Goal: Information Seeking & Learning: Learn about a topic

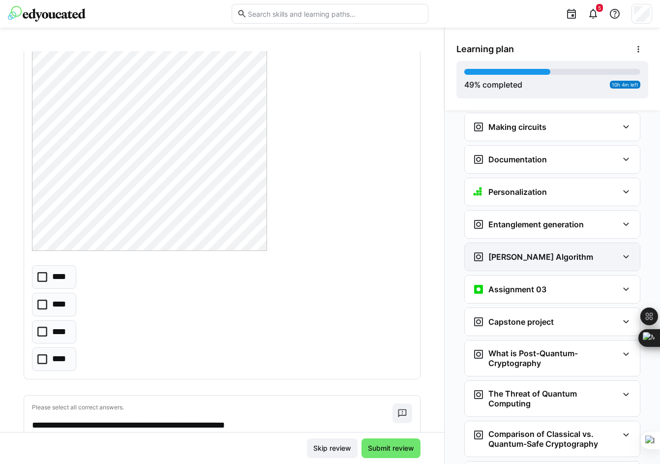
scroll to position [1539, 0]
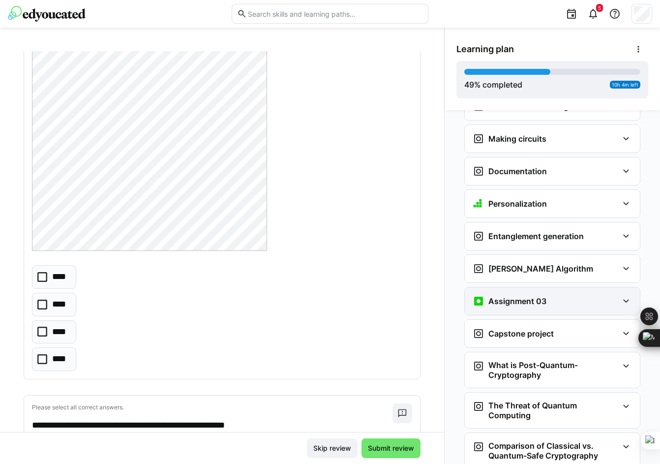
click at [505, 296] on h3 "Assignment 03" at bounding box center [517, 301] width 58 height 10
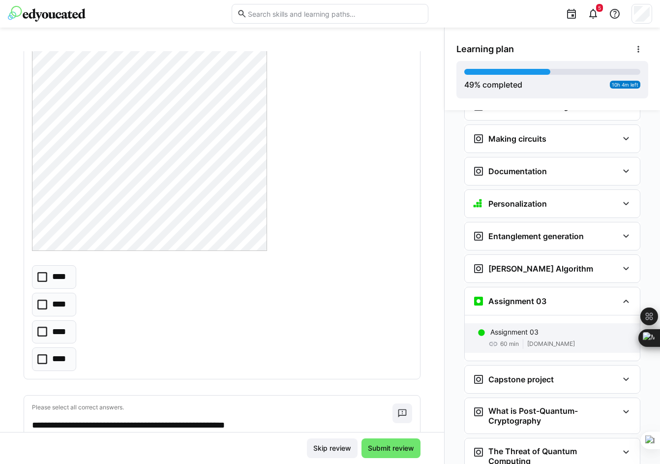
click at [510, 327] on p "Assignment 03" at bounding box center [514, 332] width 48 height 10
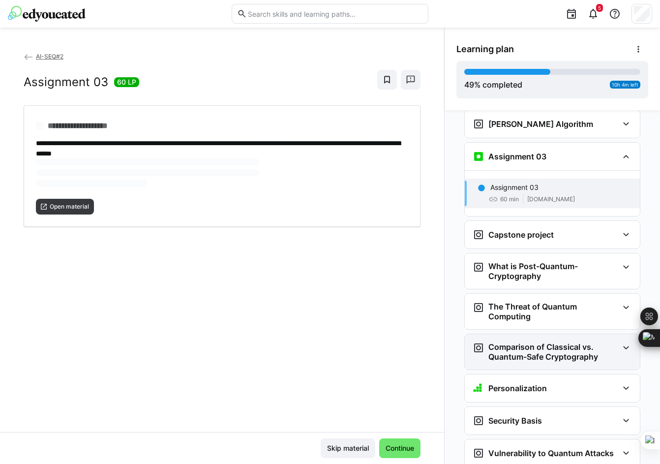
scroll to position [1685, 0]
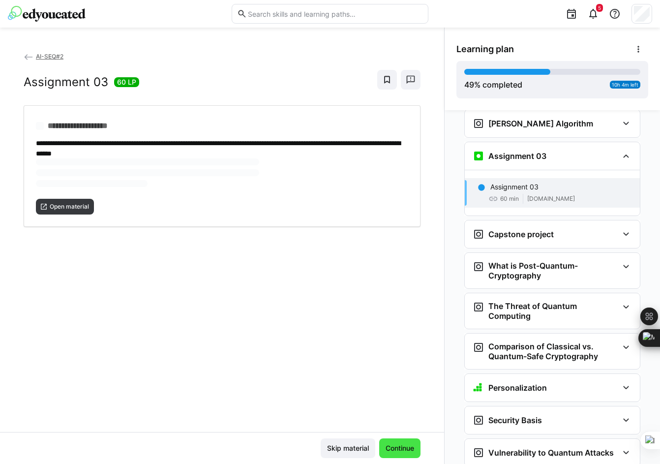
click at [406, 448] on span "Continue" at bounding box center [399, 448] width 31 height 10
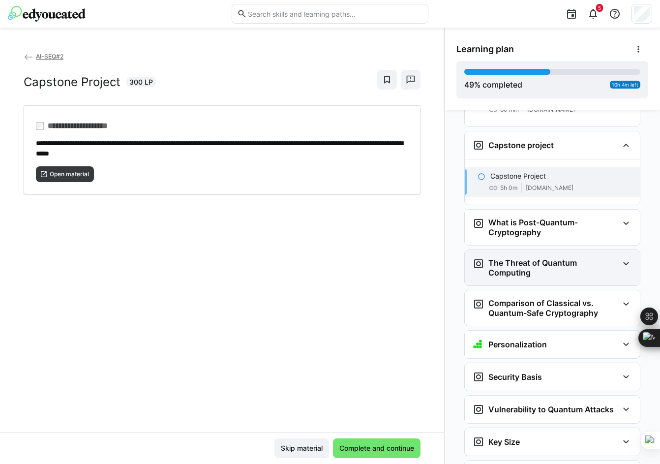
scroll to position [1762, 0]
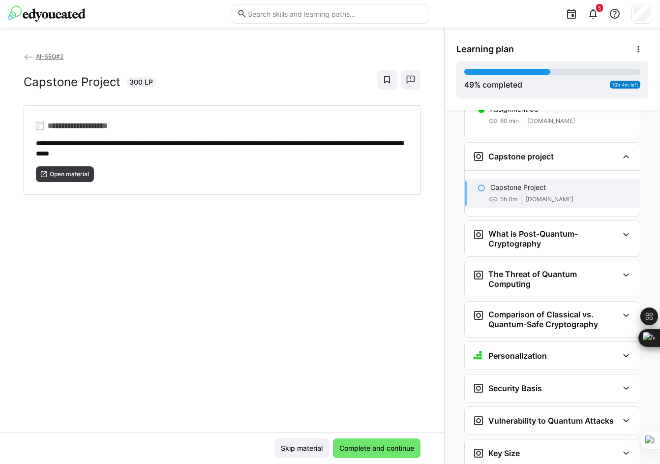
click at [493, 194] on div "5h 0m" at bounding box center [502, 199] width 29 height 10
click at [372, 449] on span "Complete and continue" at bounding box center [377, 448] width 78 height 10
click at [50, 172] on span "Open material" at bounding box center [69, 174] width 41 height 8
click at [367, 446] on span "Complete and continue" at bounding box center [377, 448] width 78 height 10
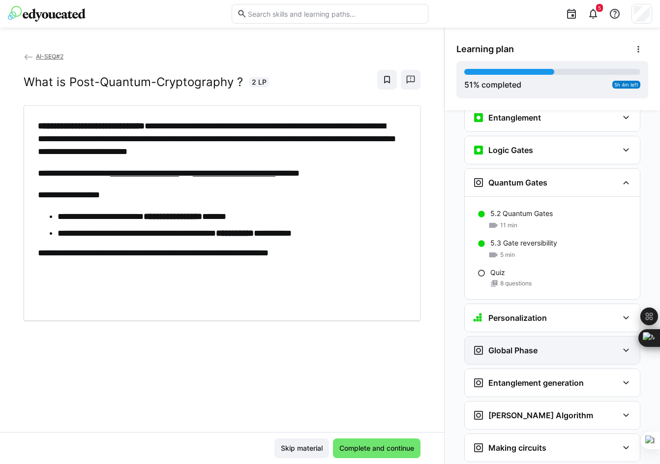
scroll to position [1152, 0]
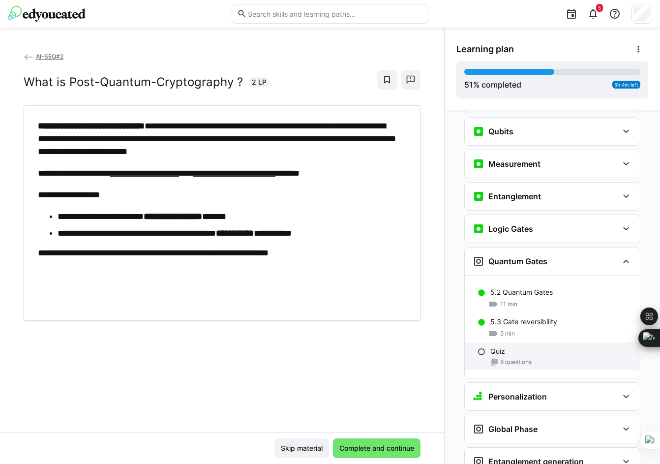
click at [515, 346] on div "Quiz" at bounding box center [561, 351] width 142 height 10
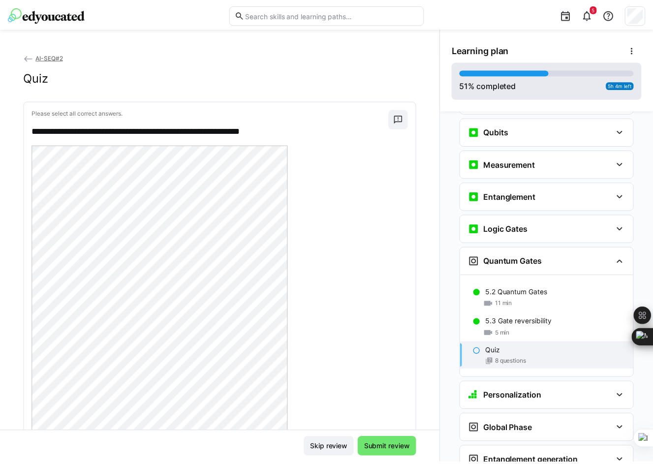
scroll to position [1260, 0]
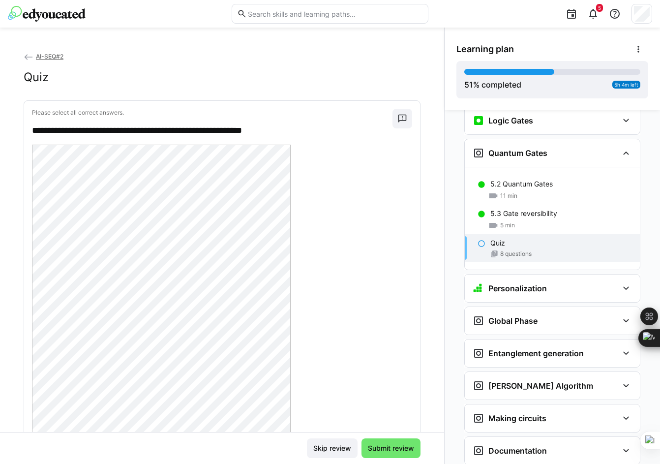
click at [27, 55] on eds-icon at bounding box center [29, 57] width 10 height 10
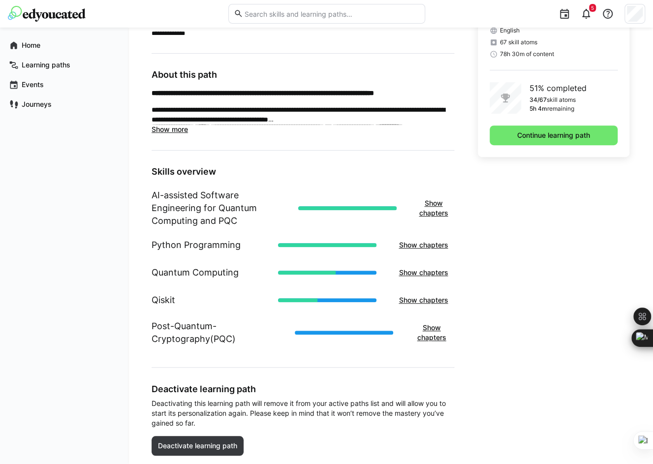
scroll to position [281, 0]
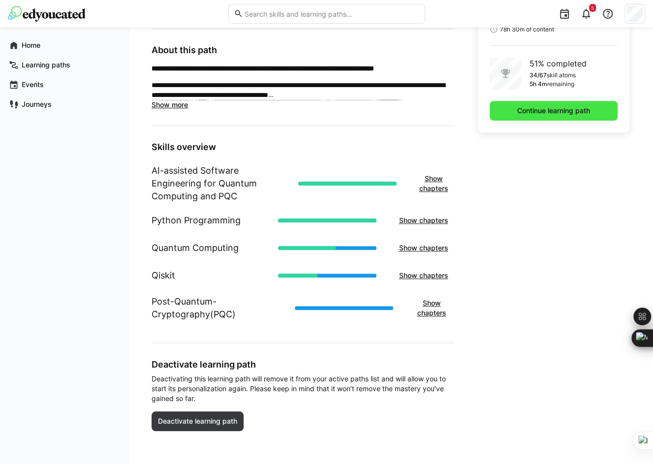
click at [559, 107] on span "Continue learning path" at bounding box center [553, 111] width 76 height 10
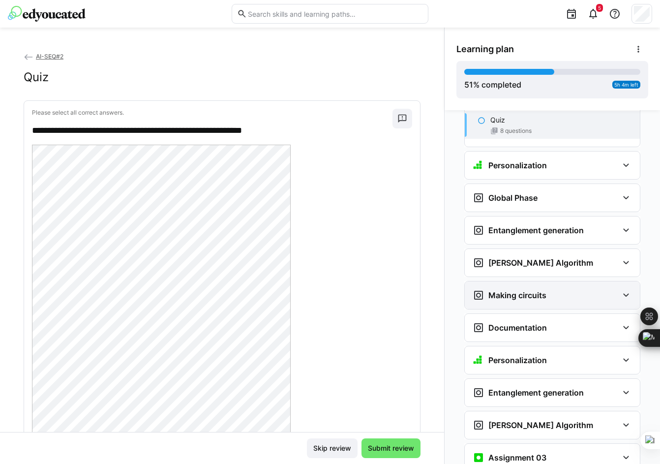
scroll to position [1392, 0]
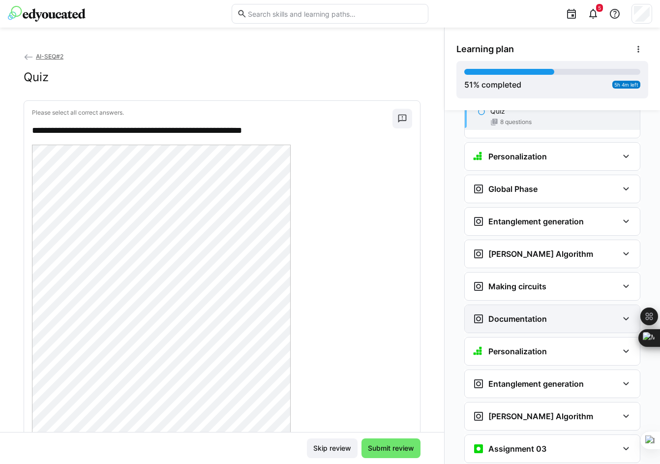
click at [559, 313] on div "Documentation" at bounding box center [546, 319] width 146 height 12
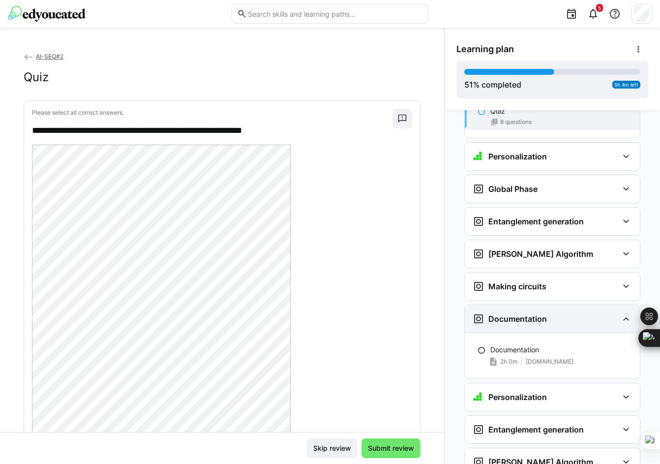
click at [559, 313] on div "Documentation" at bounding box center [546, 319] width 146 height 12
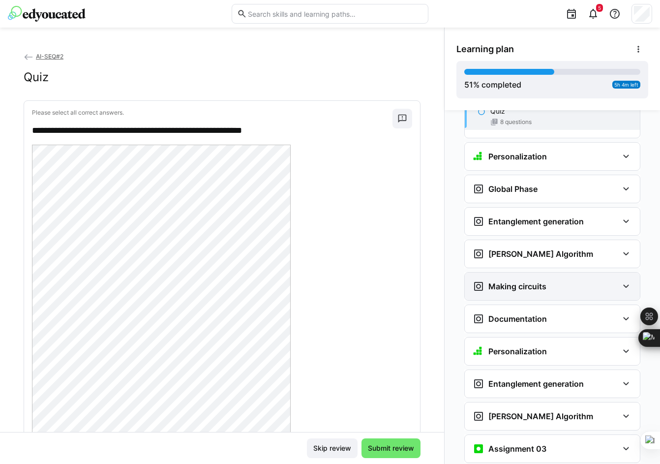
click at [546, 280] on div "Making circuits" at bounding box center [546, 286] width 146 height 12
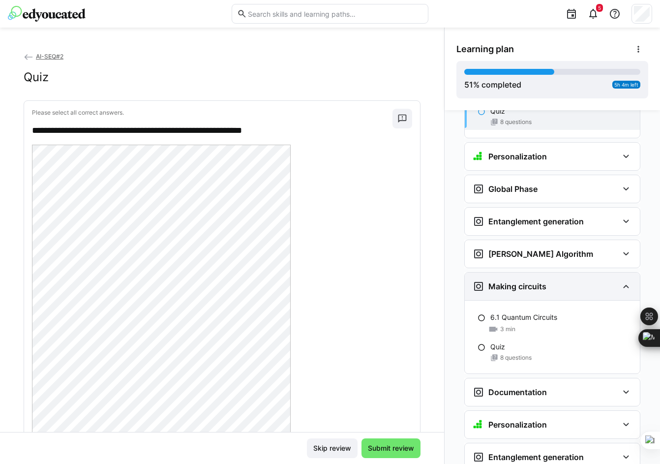
click at [548, 280] on div "Making circuits" at bounding box center [546, 286] width 146 height 12
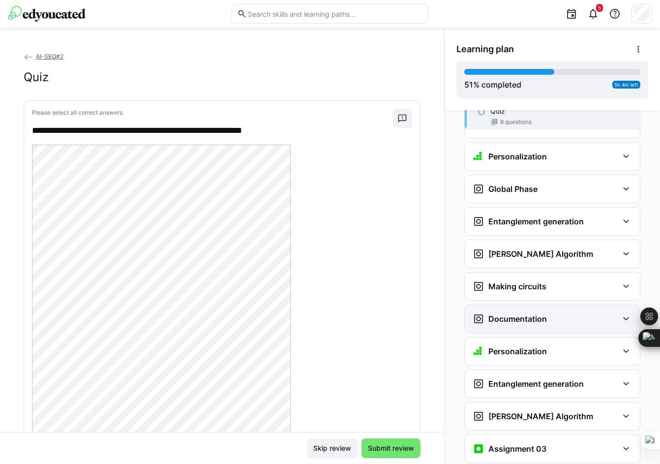
click at [549, 313] on div "Documentation" at bounding box center [546, 319] width 146 height 12
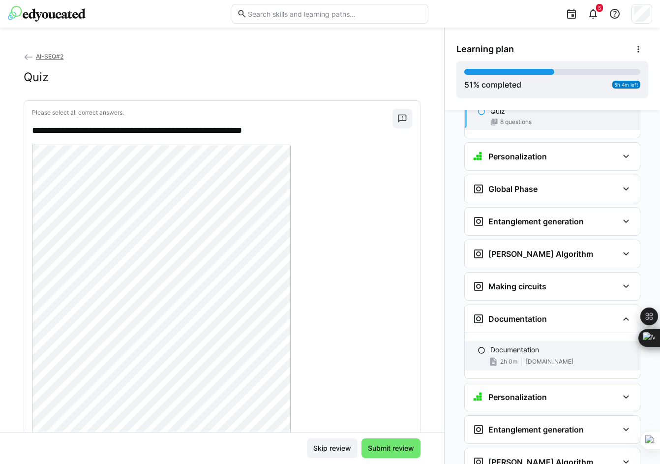
click at [516, 345] on p "Documentation" at bounding box center [514, 350] width 49 height 10
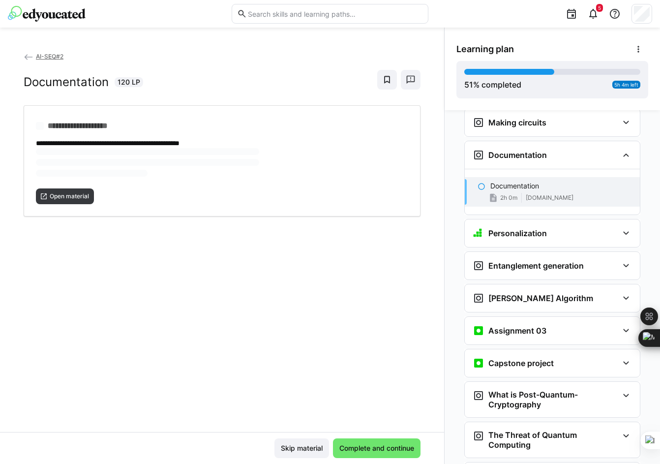
scroll to position [1556, 0]
click at [82, 164] on span "Open material" at bounding box center [69, 164] width 41 height 8
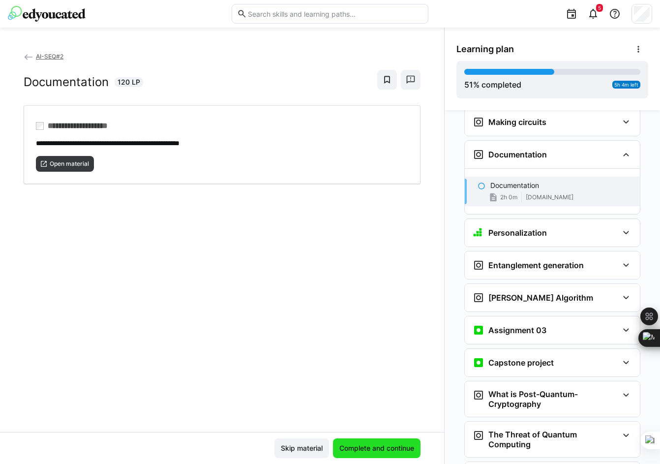
click at [362, 448] on span "Complete and continue" at bounding box center [377, 448] width 78 height 10
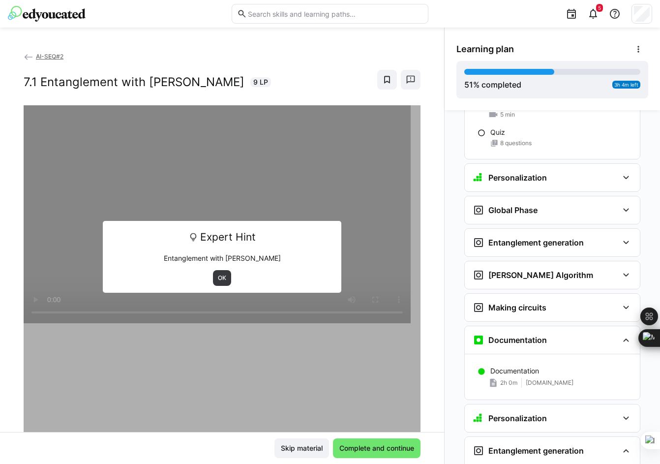
scroll to position [1420, 0]
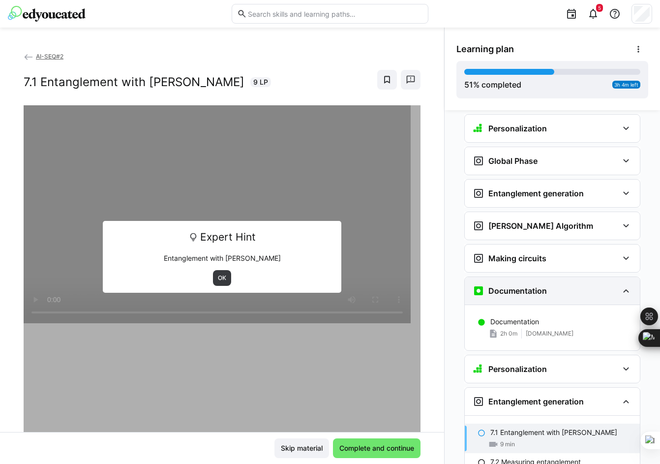
click at [625, 285] on eds-icon at bounding box center [626, 291] width 12 height 12
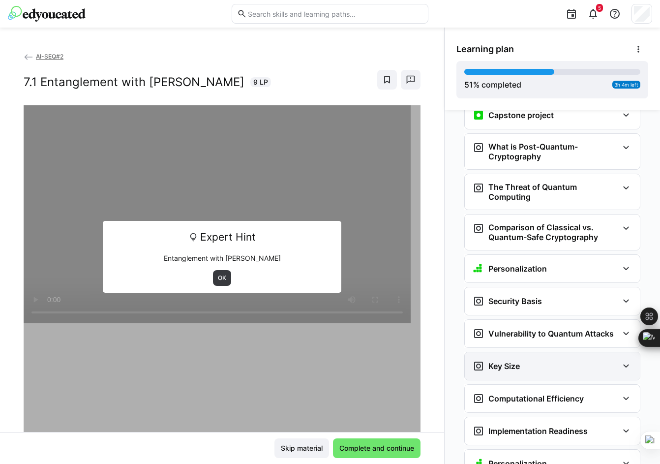
scroll to position [1912, 0]
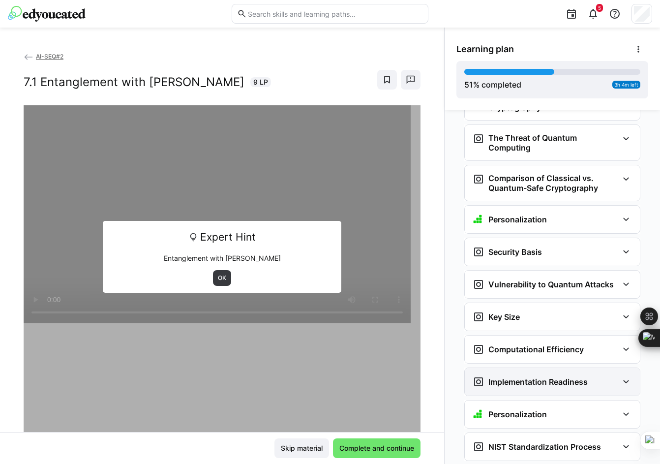
click at [540, 376] on div "Implementation Readiness" at bounding box center [530, 382] width 115 height 12
click at [540, 377] on h3 "Implementation Readiness" at bounding box center [537, 382] width 99 height 10
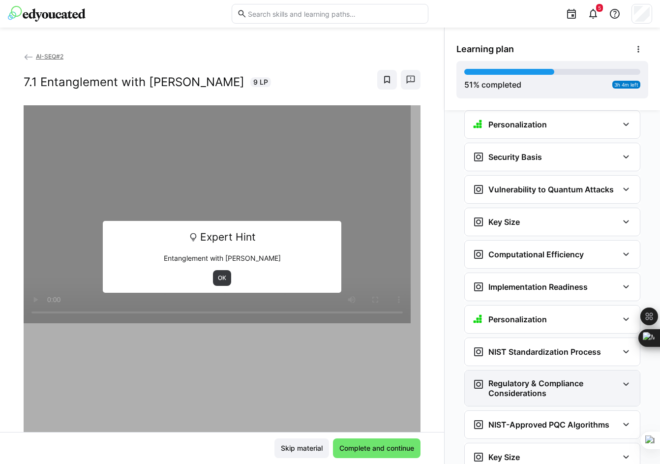
scroll to position [2010, 0]
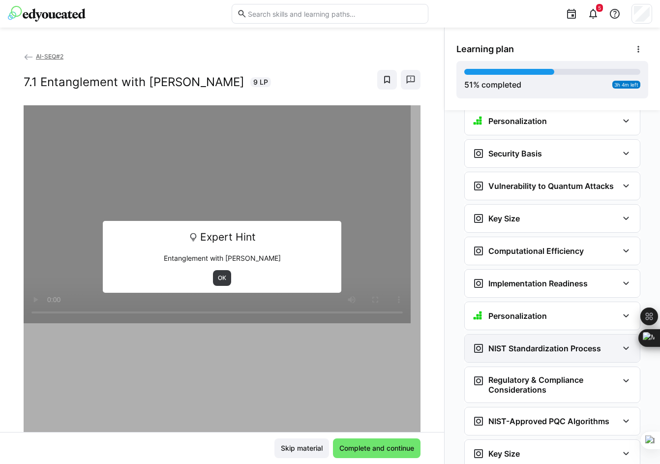
click at [526, 342] on div "NIST Standardization Process" at bounding box center [537, 348] width 128 height 12
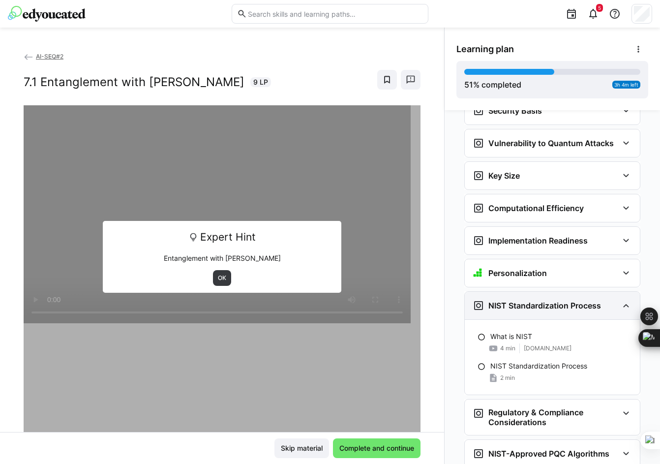
scroll to position [2059, 0]
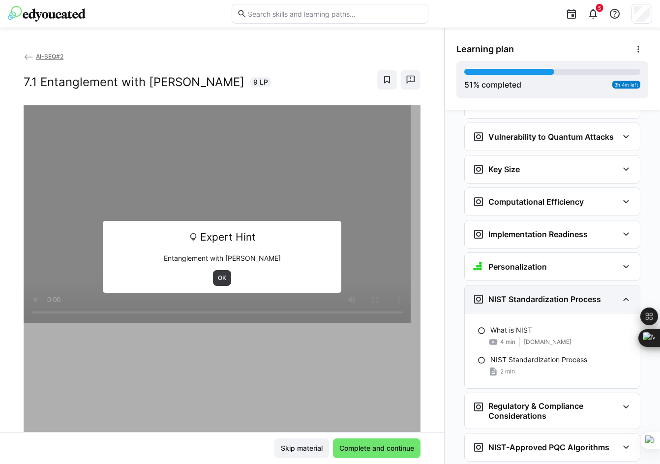
click at [519, 285] on div "NIST Standardization Process" at bounding box center [552, 299] width 175 height 28
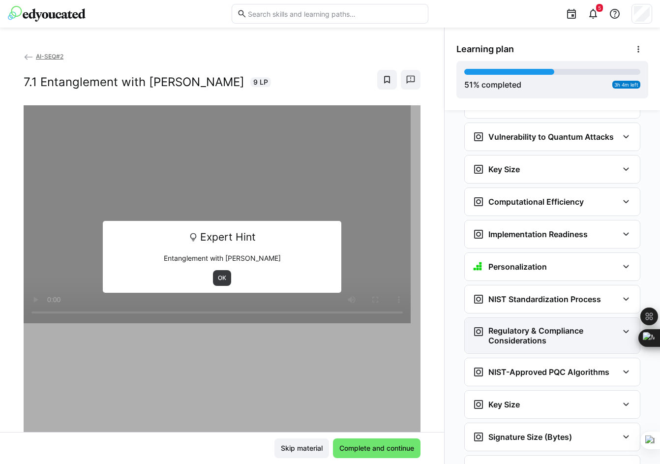
click at [524, 326] on h3 "Regulatory & Compliance Considerations" at bounding box center [553, 336] width 130 height 20
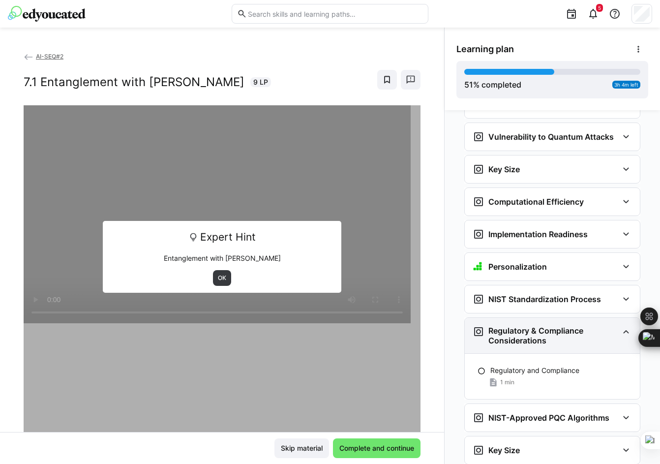
click at [526, 326] on h3 "Regulatory & Compliance Considerations" at bounding box center [553, 336] width 130 height 20
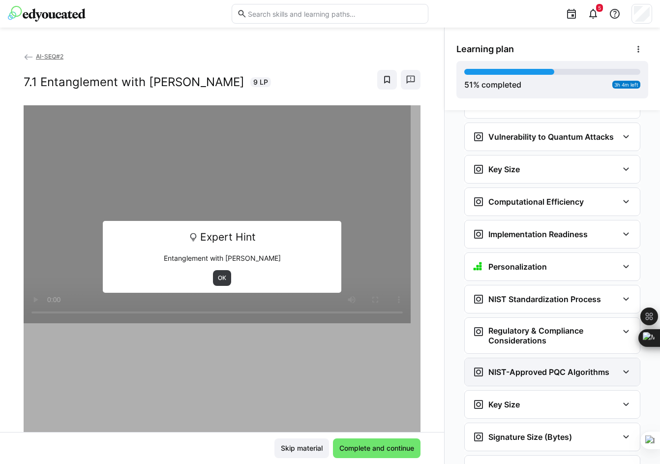
click at [531, 367] on h3 "NIST-Approved PQC Algorithms" at bounding box center [548, 372] width 121 height 10
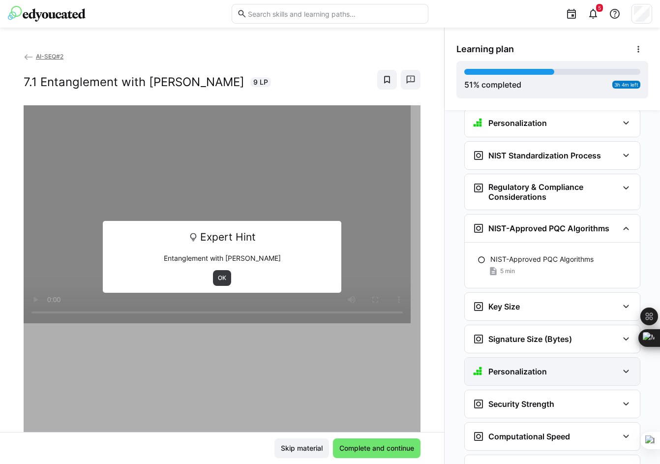
scroll to position [2207, 0]
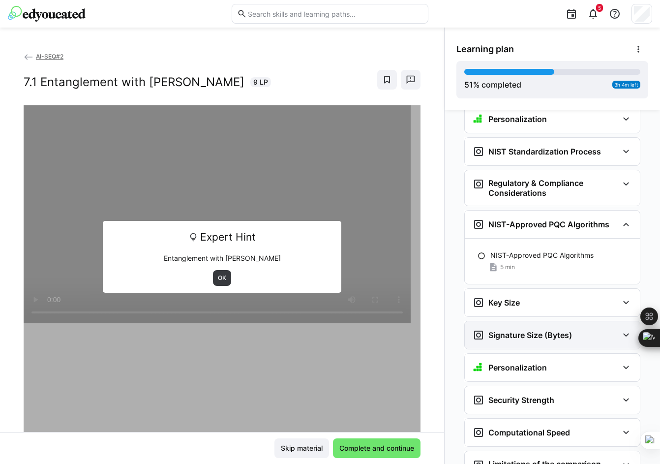
click at [519, 321] on div "Signature Size (Bytes)" at bounding box center [552, 335] width 175 height 28
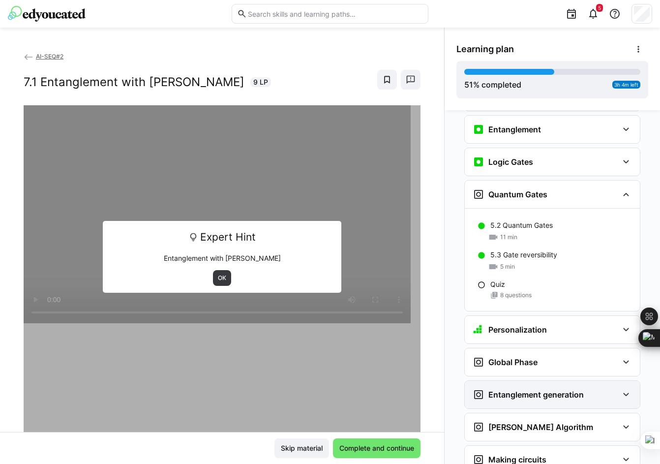
scroll to position [1272, 0]
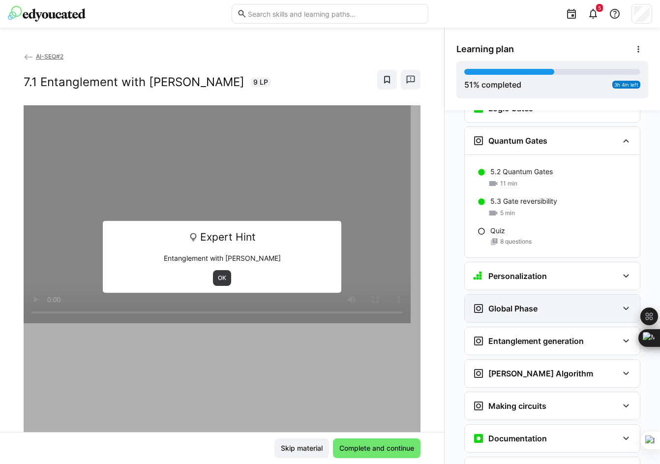
click at [512, 303] on h3 "Global Phase" at bounding box center [512, 308] width 49 height 10
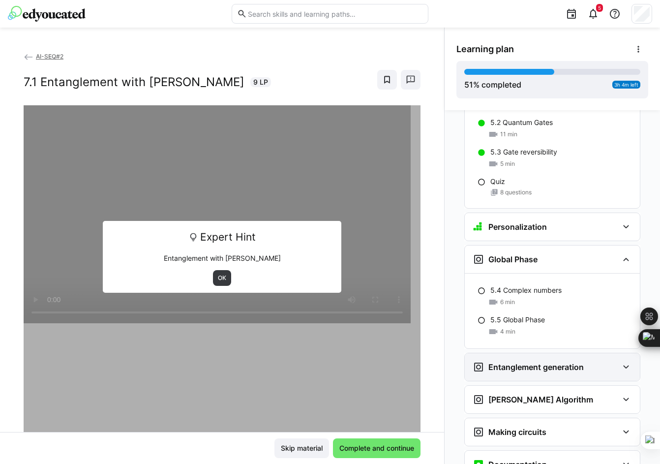
click at [530, 362] on h3 "Entanglement generation" at bounding box center [535, 367] width 95 height 10
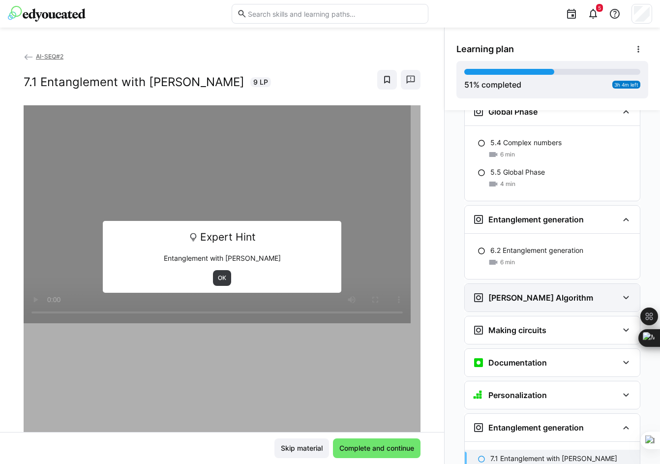
click at [518, 284] on div "[PERSON_NAME] Algorithm" at bounding box center [552, 298] width 175 height 28
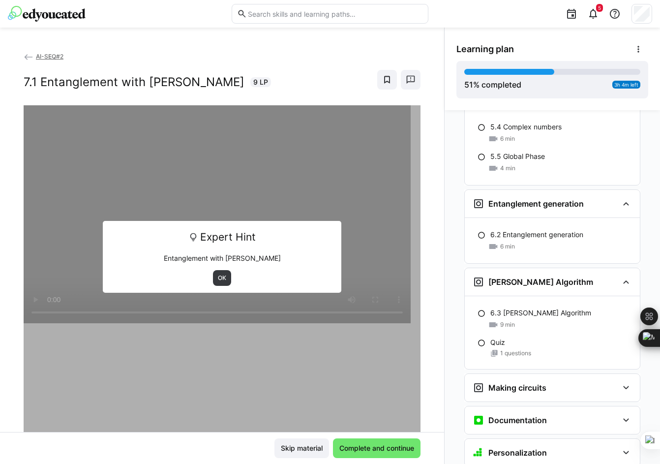
scroll to position [1518, 0]
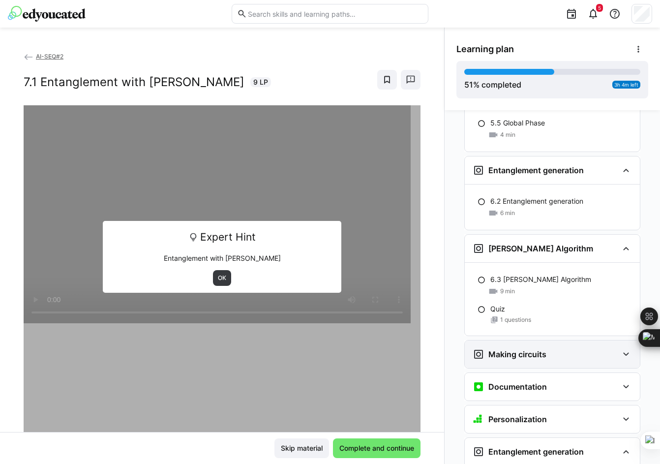
click at [522, 348] on div "Making circuits" at bounding box center [510, 354] width 74 height 12
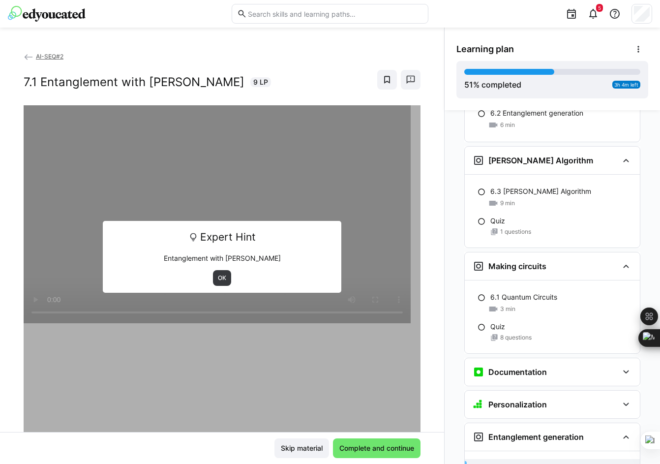
scroll to position [1617, 0]
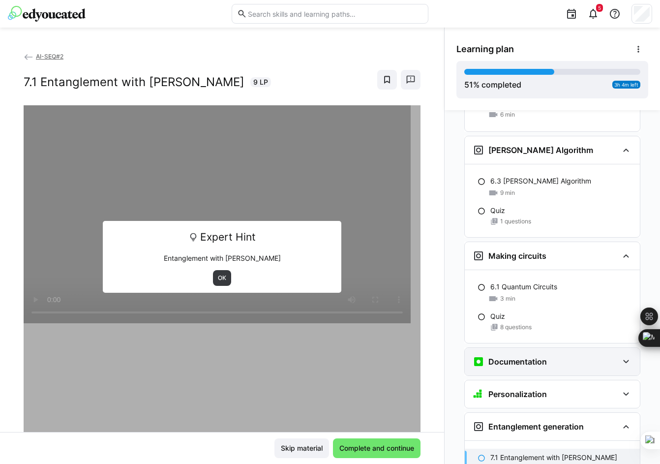
click at [530, 357] on h3 "Documentation" at bounding box center [517, 362] width 59 height 10
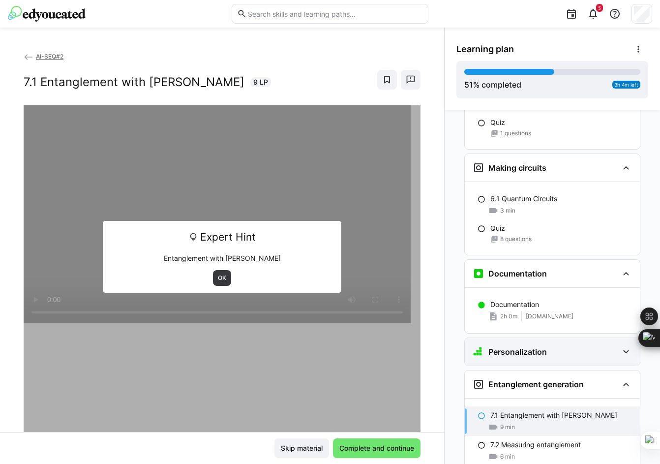
scroll to position [1715, 0]
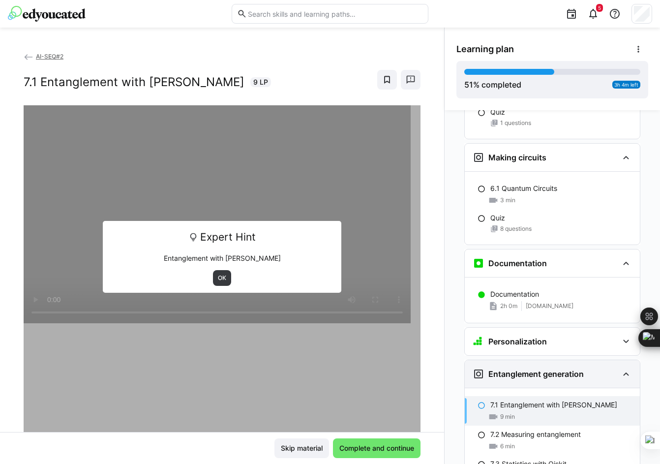
click at [522, 368] on div "Entanglement generation" at bounding box center [528, 374] width 111 height 12
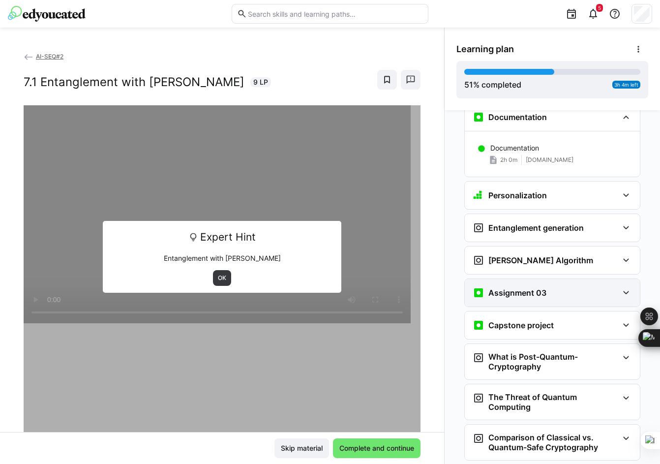
scroll to position [1863, 0]
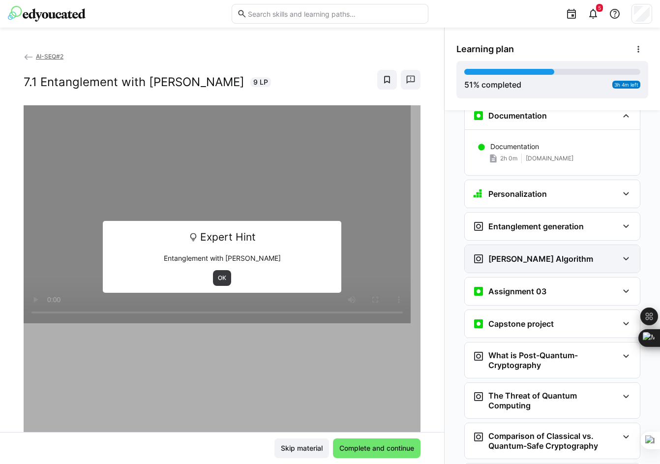
click at [507, 254] on h3 "[PERSON_NAME] Algorithm" at bounding box center [540, 259] width 105 height 10
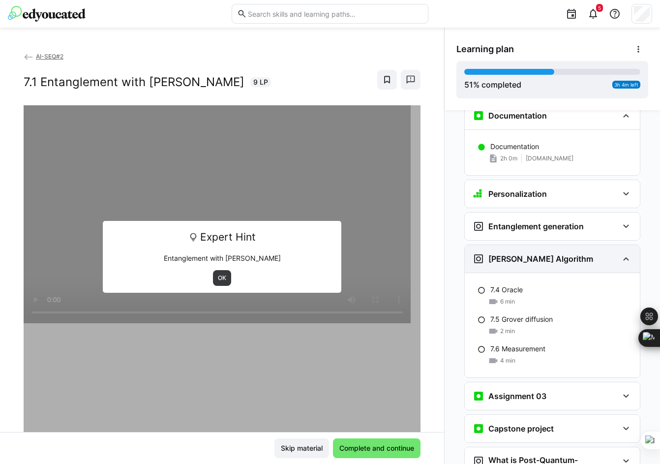
scroll to position [1961, 0]
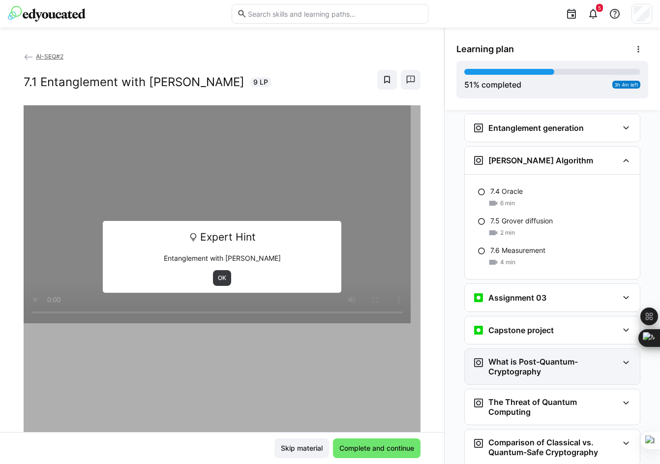
click at [511, 349] on div "What is Post-Quantum-Cryptography" at bounding box center [552, 366] width 175 height 35
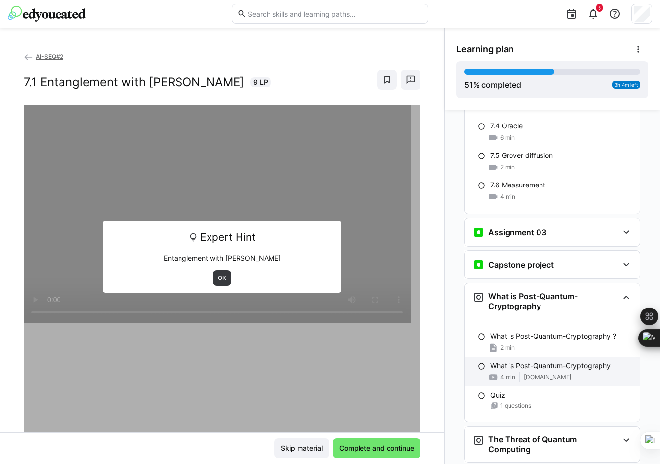
scroll to position [2059, 0]
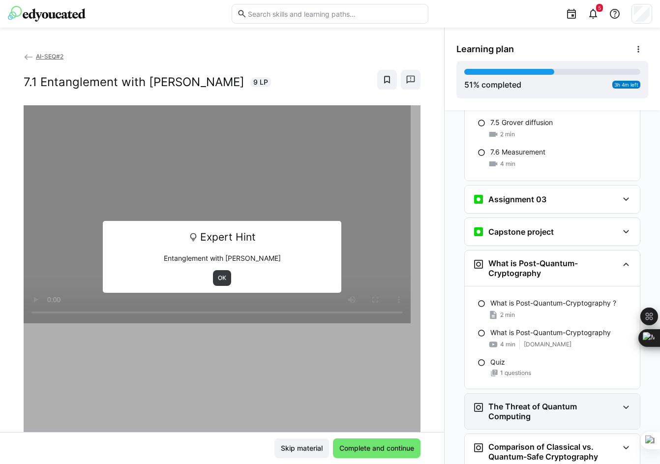
click at [529, 401] on h3 "The Threat of Quantum Computing" at bounding box center [553, 411] width 130 height 20
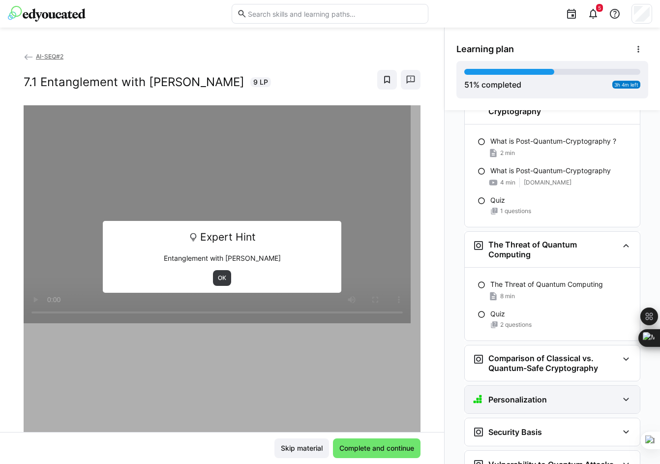
scroll to position [2256, 0]
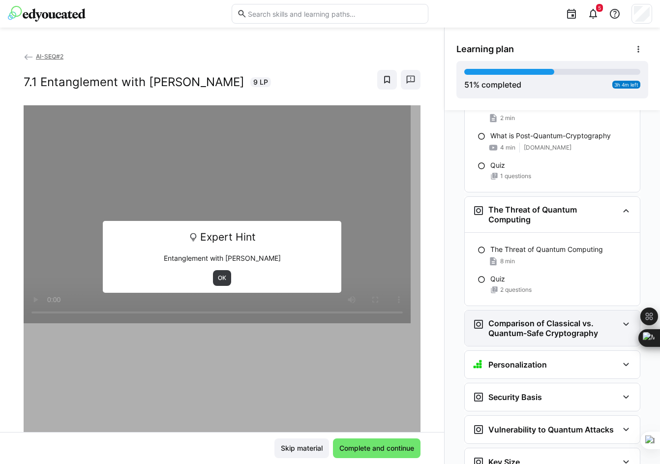
click at [525, 318] on h3 "Comparison of Classical vs. Quantum-Safe Cryptography" at bounding box center [553, 328] width 130 height 20
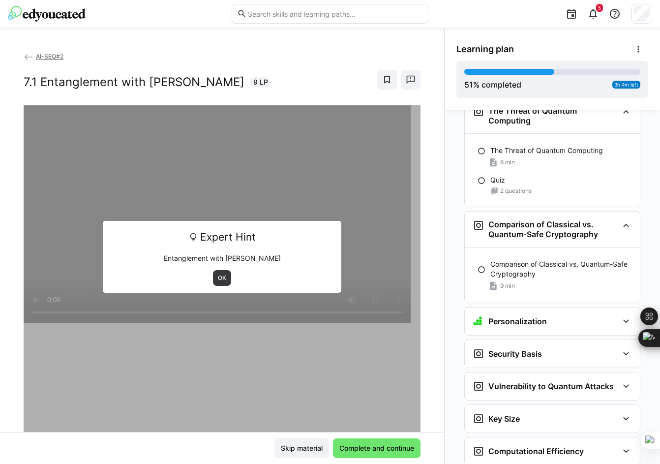
scroll to position [2404, 0]
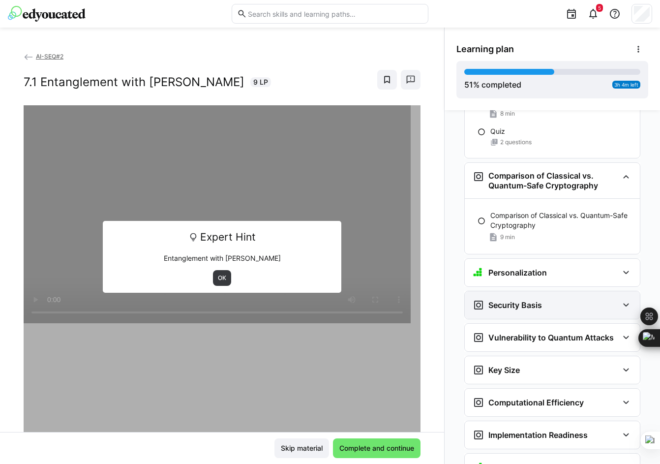
click at [517, 299] on div "Security Basis" at bounding box center [507, 305] width 69 height 12
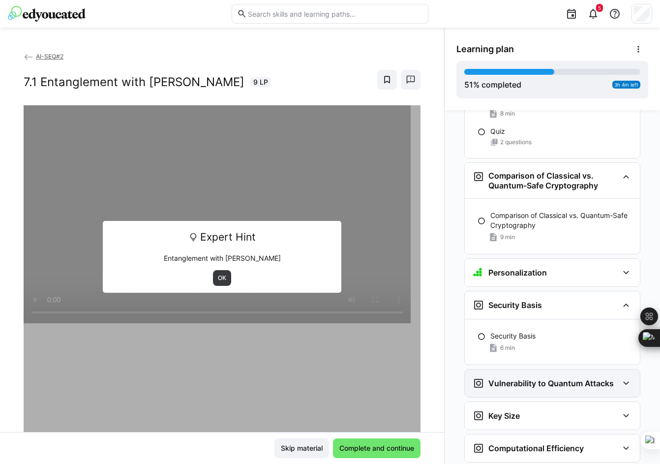
click at [513, 378] on h3 "Vulnerability to Quantum Attacks" at bounding box center [550, 383] width 125 height 10
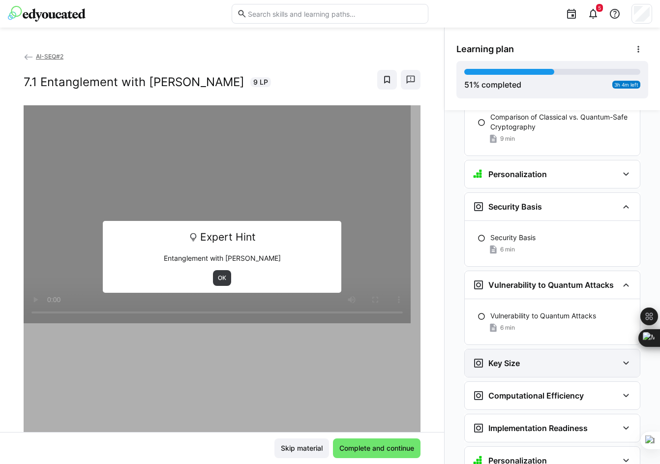
click at [499, 357] on div "Key Size" at bounding box center [496, 363] width 47 height 12
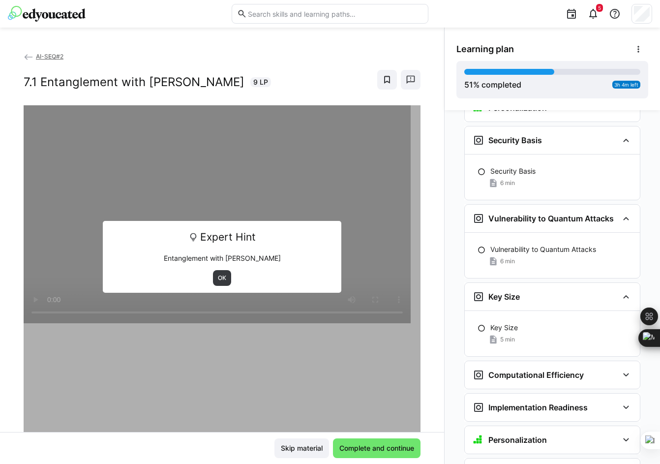
scroll to position [2600, 0]
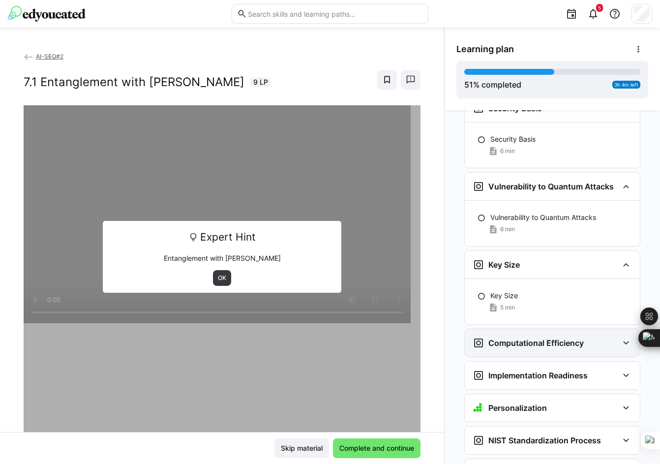
drag, startPoint x: 513, startPoint y: 315, endPoint x: 519, endPoint y: 319, distance: 7.8
click at [513, 329] on div "Computational Efficiency" at bounding box center [552, 343] width 175 height 28
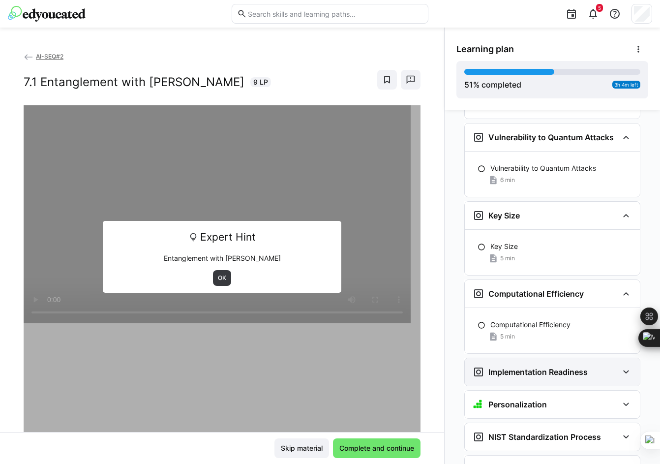
click at [514, 367] on h3 "Implementation Readiness" at bounding box center [537, 372] width 99 height 10
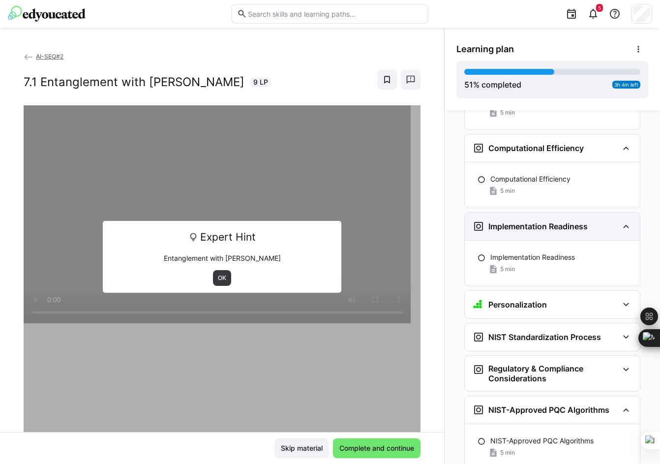
scroll to position [2797, 0]
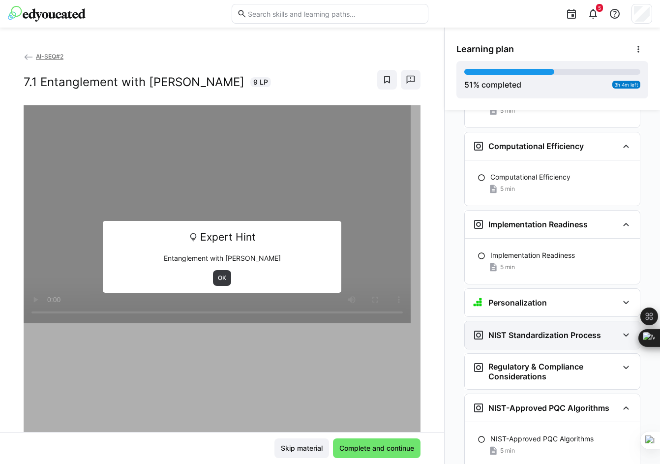
click at [506, 330] on h3 "NIST Standardization Process" at bounding box center [544, 335] width 113 height 10
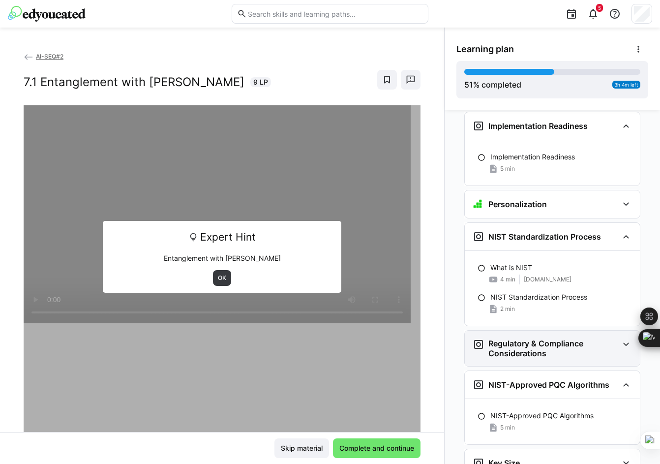
click at [515, 338] on h3 "Regulatory & Compliance Considerations" at bounding box center [553, 348] width 130 height 20
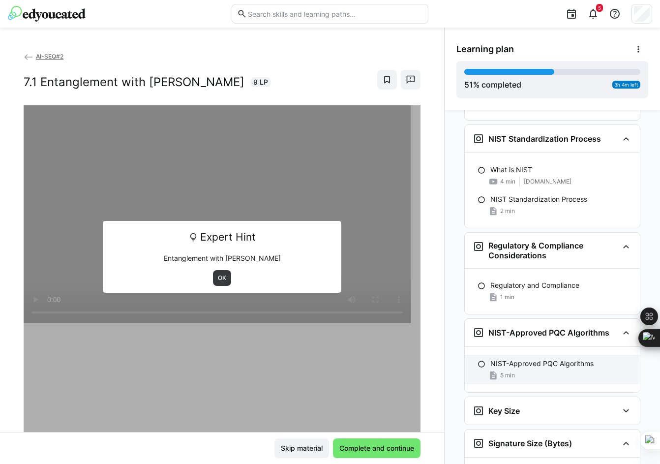
scroll to position [2994, 0]
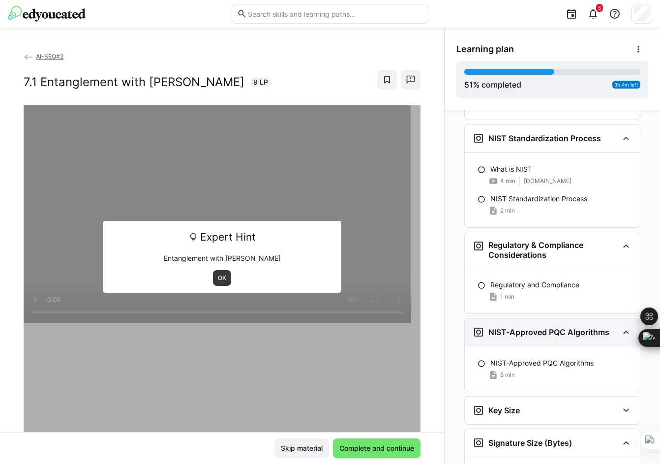
click at [520, 318] on div "NIST-Approved PQC Algorithms" at bounding box center [552, 332] width 175 height 28
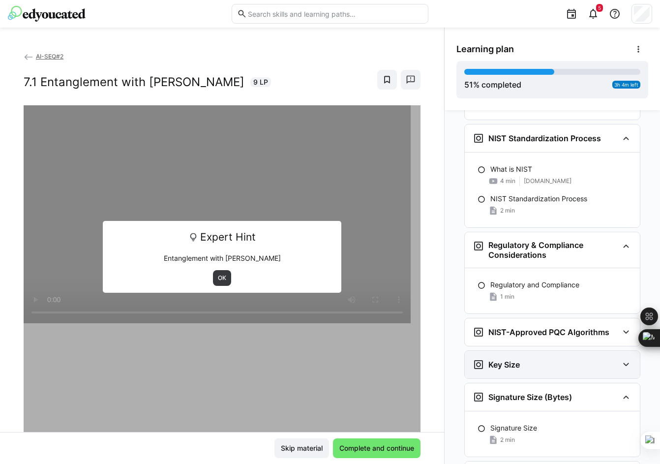
click at [516, 359] on div "Key Size" at bounding box center [546, 365] width 146 height 12
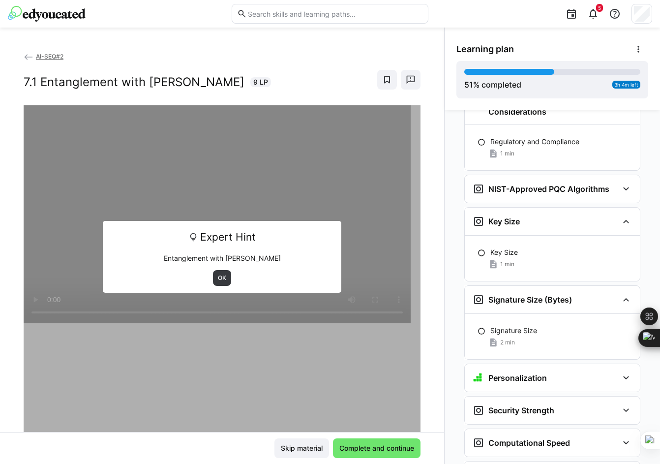
scroll to position [3141, 0]
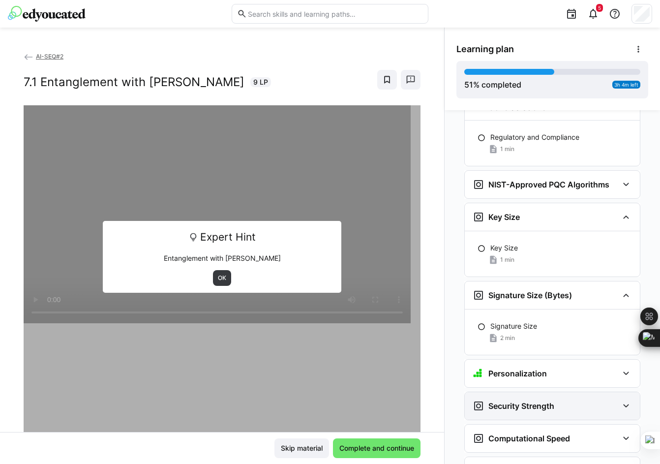
click at [513, 401] on h3 "Security Strength" at bounding box center [521, 406] width 66 height 10
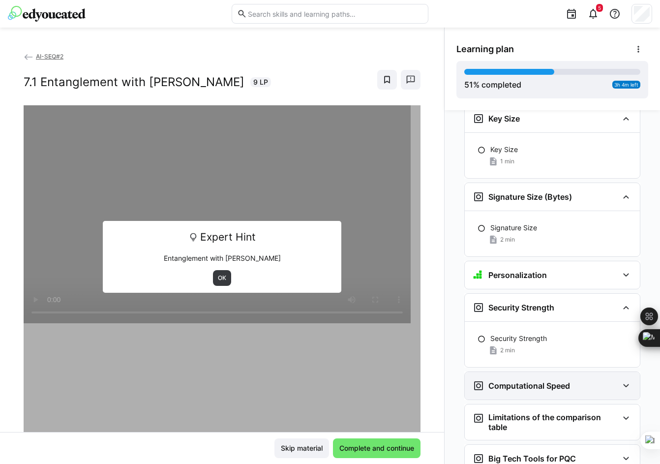
click at [518, 372] on div "Computational Speed" at bounding box center [552, 386] width 175 height 28
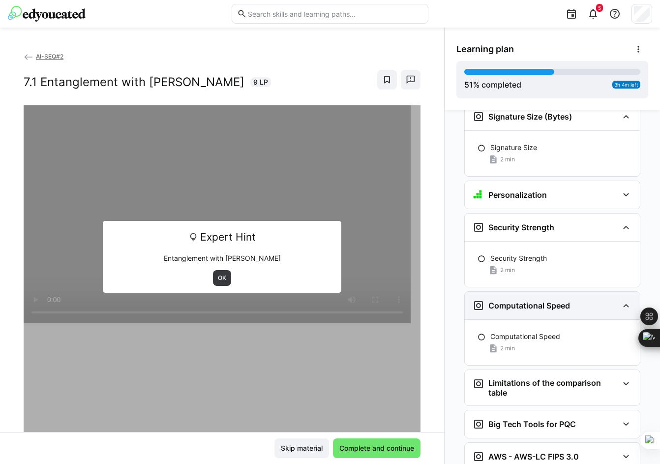
scroll to position [3338, 0]
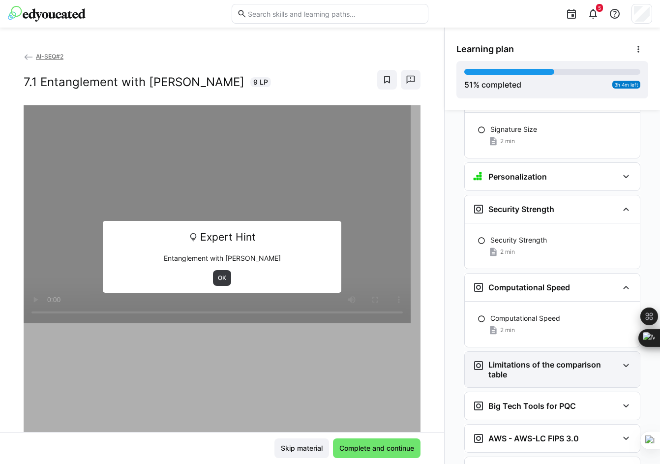
click at [507, 360] on h3 "Limitations of the comparison table" at bounding box center [553, 370] width 130 height 20
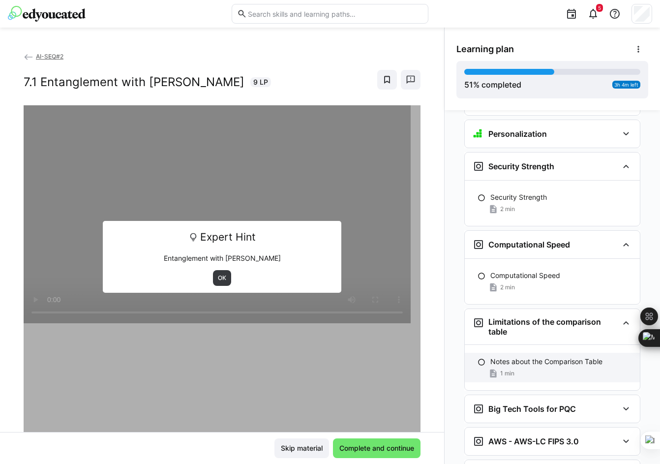
scroll to position [3387, 0]
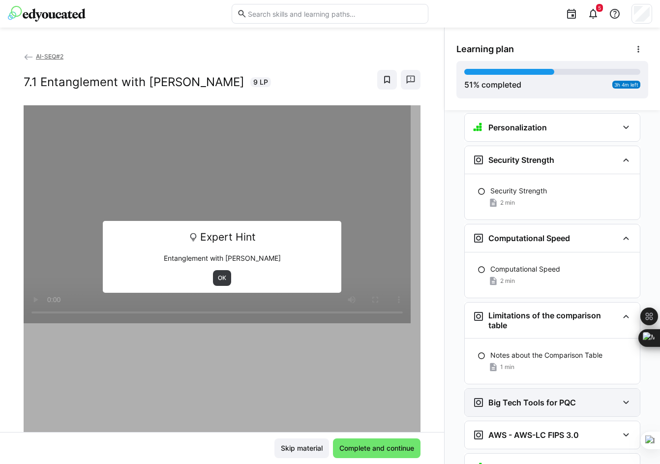
click at [513, 397] on h3 "Big Tech Tools for PQC" at bounding box center [532, 402] width 88 height 10
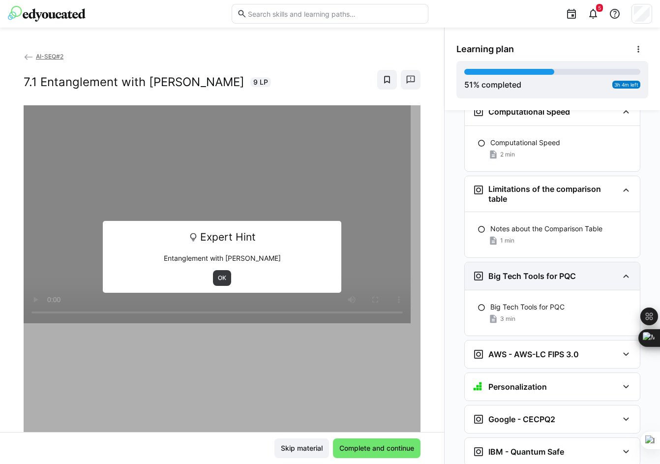
scroll to position [3535, 0]
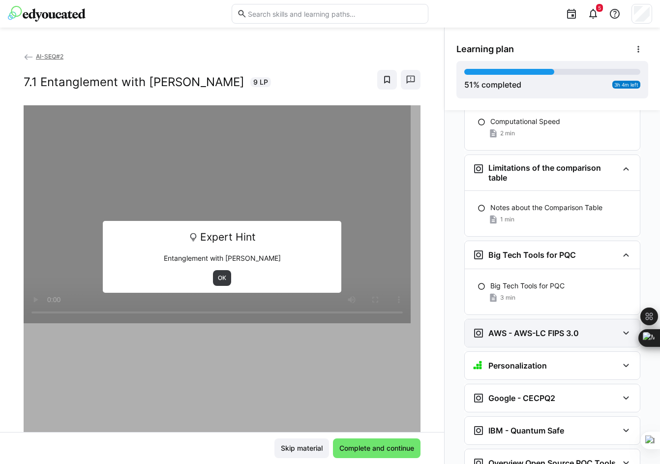
click at [501, 319] on div "AWS - AWS-LC FIPS 3.0" at bounding box center [552, 333] width 175 height 28
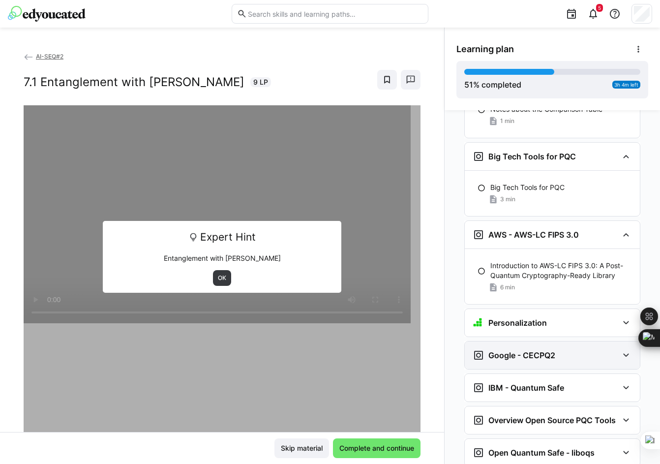
click at [513, 350] on h3 "Google - CECPQ2" at bounding box center [521, 355] width 67 height 10
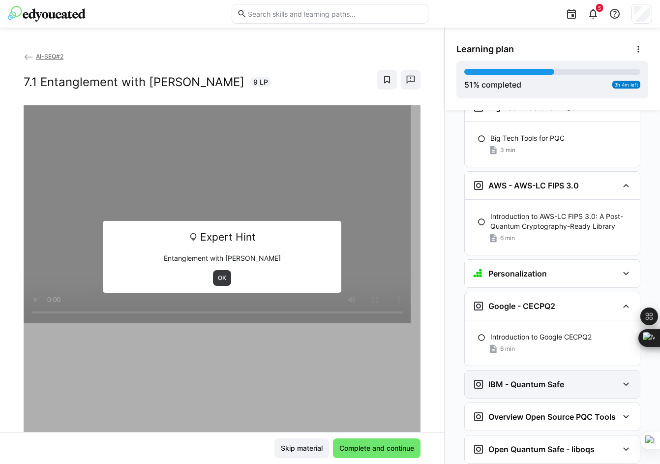
click at [518, 379] on h3 "IBM - Quantum Safe" at bounding box center [526, 384] width 76 height 10
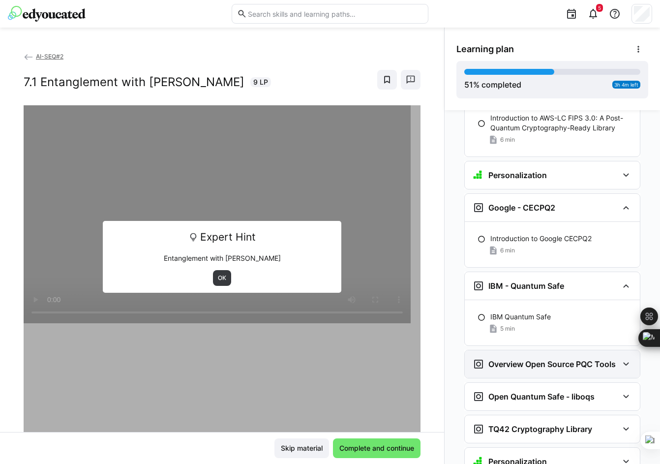
click at [521, 350] on div "Overview Open Source PQC Tools" at bounding box center [552, 364] width 175 height 28
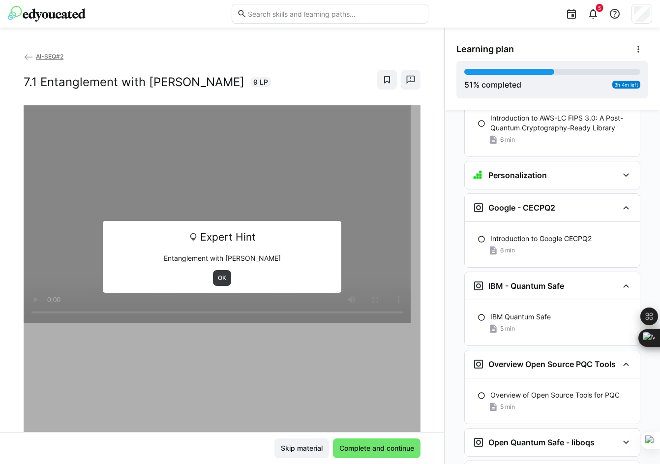
scroll to position [3879, 0]
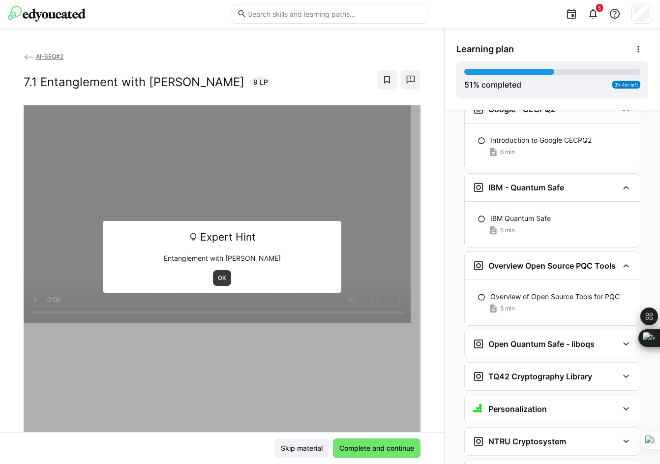
click at [506, 339] on h3 "Open Quantum Safe - liboqs" at bounding box center [541, 344] width 106 height 10
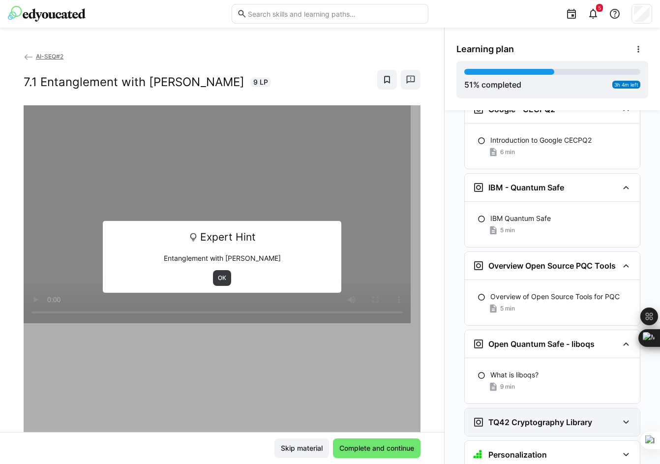
click at [525, 408] on div "TQ42 Cryptography Library" at bounding box center [552, 422] width 175 height 28
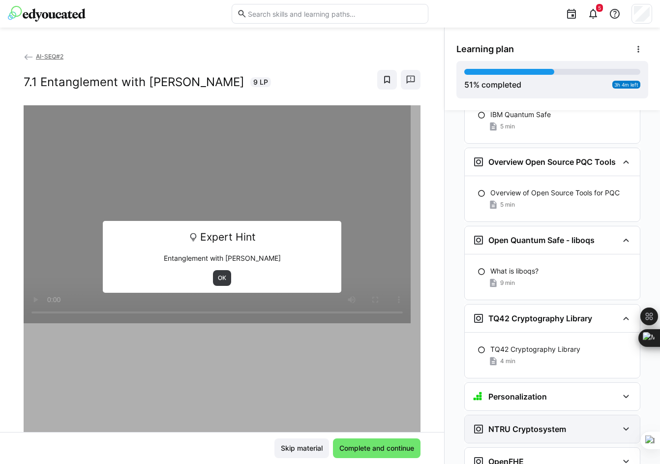
click at [526, 424] on h3 "NTRU Cryptosystem" at bounding box center [527, 429] width 78 height 10
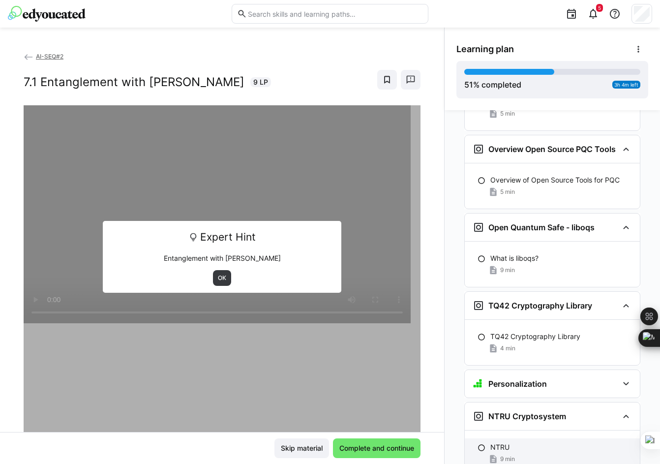
scroll to position [4029, 0]
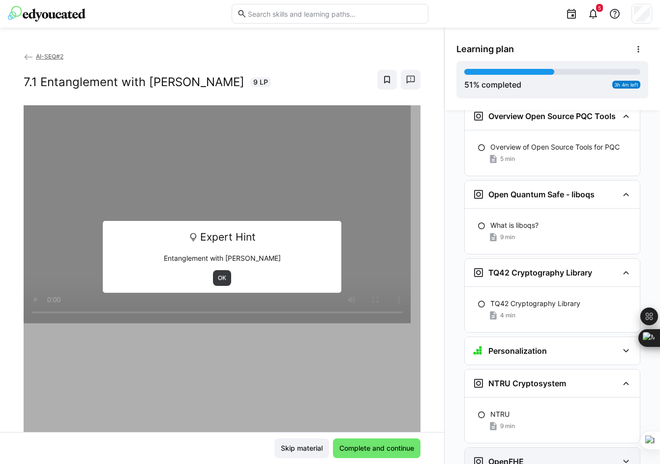
click at [517, 456] on h3 "OpenFHE" at bounding box center [505, 461] width 35 height 10
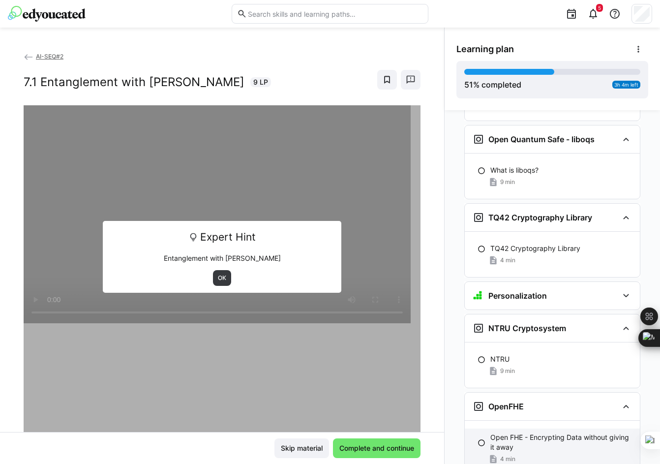
scroll to position [4084, 0]
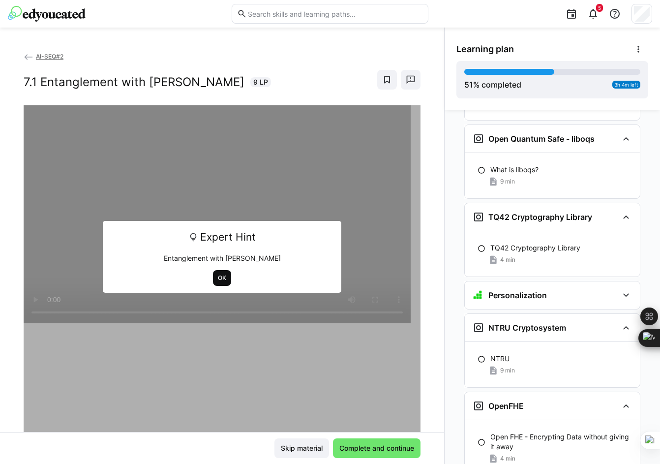
click at [222, 278] on span "OK" at bounding box center [222, 278] width 10 height 8
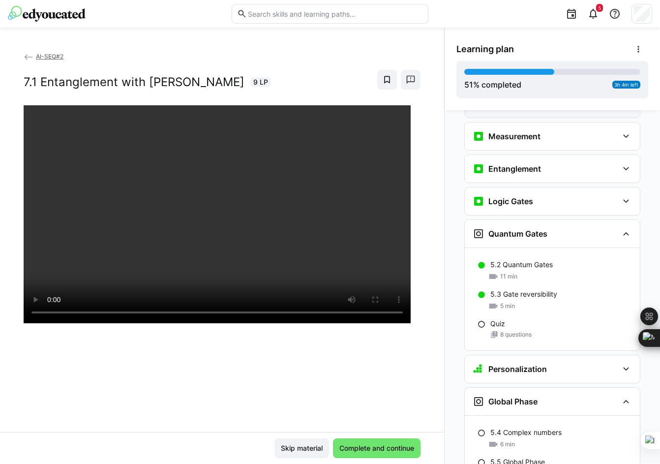
scroll to position [1182, 0]
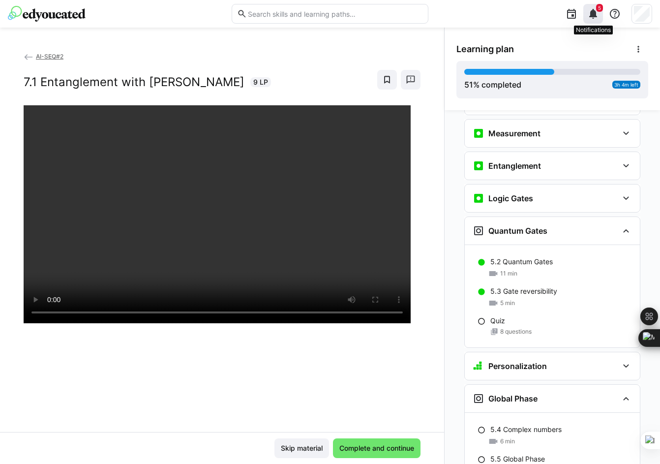
click at [597, 15] on eds-icon at bounding box center [593, 14] width 12 height 12
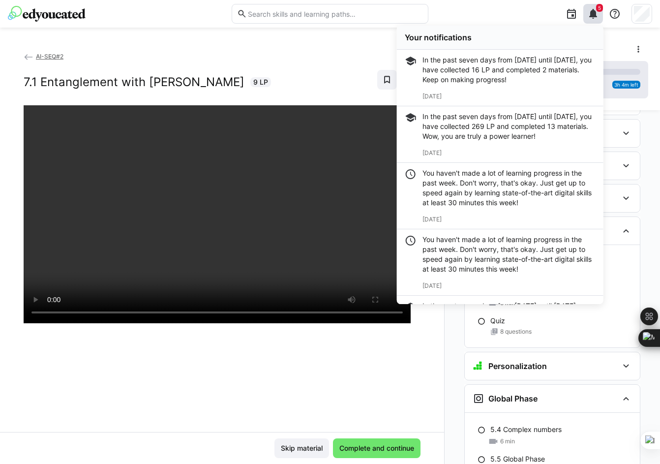
click at [644, 96] on div "51 % completed 3h 4m left" at bounding box center [552, 79] width 192 height 37
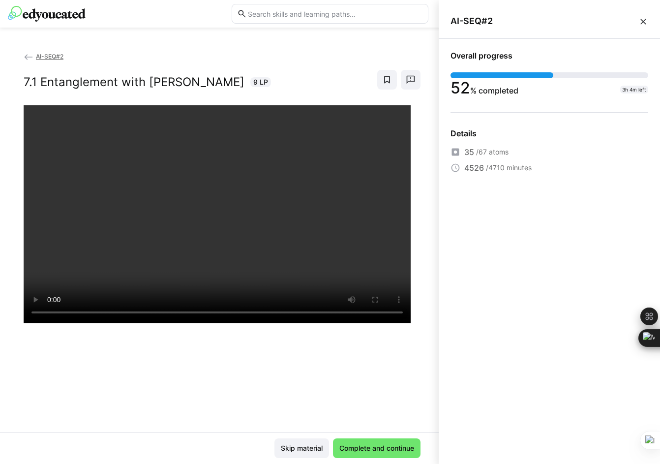
drag, startPoint x: 641, startPoint y: 12, endPoint x: 641, endPoint y: 20, distance: 8.4
click at [641, 18] on div "AI-SEQ#2" at bounding box center [549, 21] width 221 height 35
click at [641, 20] on eds-icon at bounding box center [643, 22] width 10 height 10
